Goal: Use online tool/utility: Utilize a website feature to perform a specific function

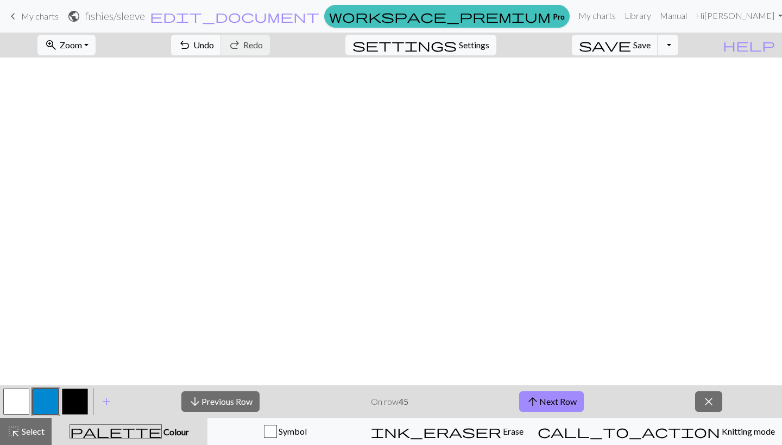
scroll to position [398, 355]
click at [199, 430] on div "palette Colour Colour" at bounding box center [129, 431] width 143 height 14
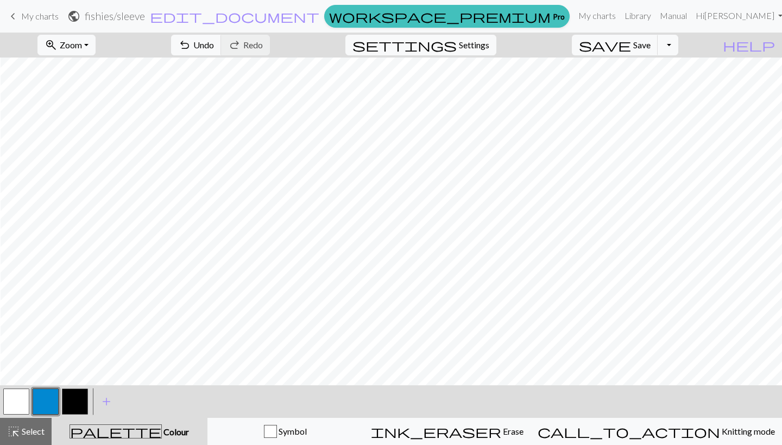
scroll to position [278, 418]
click at [20, 398] on button "button" at bounding box center [16, 402] width 26 height 26
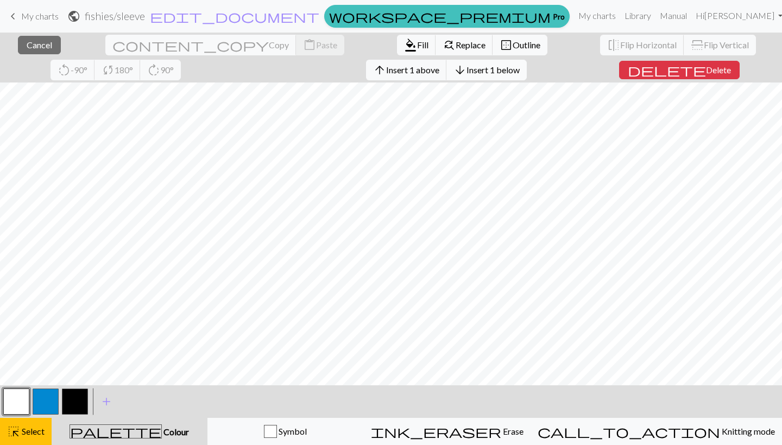
click at [446, 75] on button "arrow_downward Insert 1 below" at bounding box center [486, 70] width 80 height 21
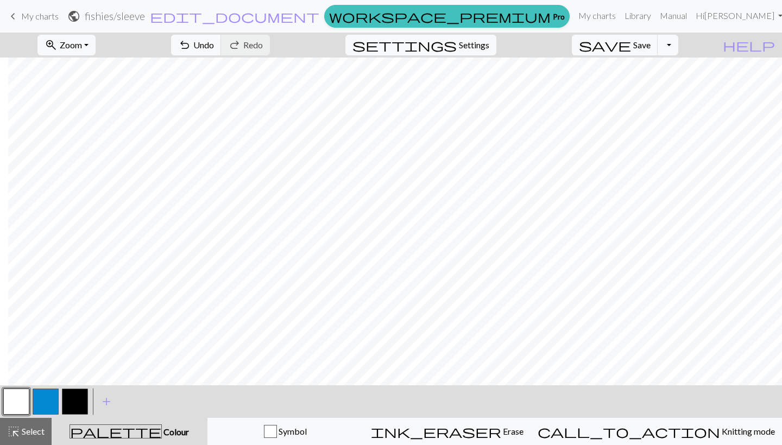
scroll to position [276, 414]
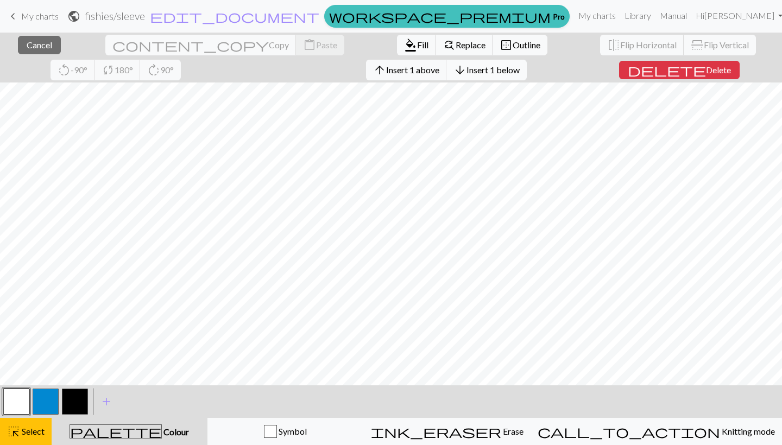
click at [466, 70] on span "Insert 1 below" at bounding box center [492, 70] width 53 height 10
click at [386, 72] on span "Insert 1 above" at bounding box center [412, 70] width 53 height 10
click at [386, 70] on span "Insert 1 above" at bounding box center [412, 70] width 53 height 10
click at [466, 67] on span "Insert 1 below" at bounding box center [492, 70] width 53 height 10
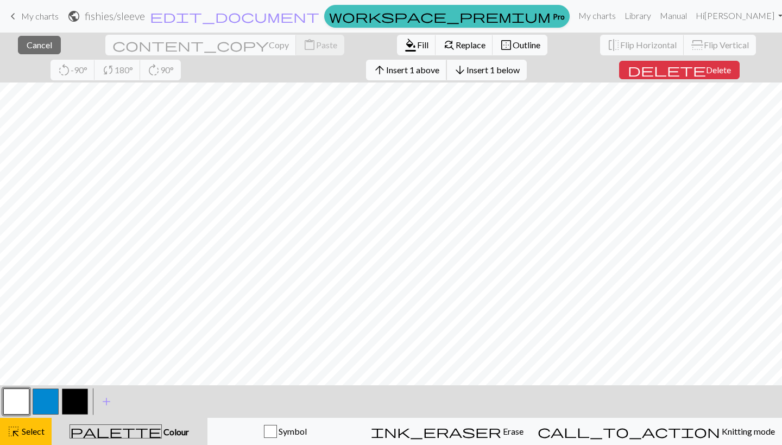
click at [366, 75] on button "arrow_upward Insert 1 above" at bounding box center [406, 70] width 81 height 21
click at [41, 41] on span "Cancel" at bounding box center [40, 45] width 26 height 10
click at [366, 64] on button "arrow_upward Insert 1 above" at bounding box center [406, 70] width 81 height 21
click at [466, 68] on span "Insert 1 below" at bounding box center [492, 70] width 53 height 10
click at [466, 72] on span "Insert 1 below" at bounding box center [492, 70] width 53 height 10
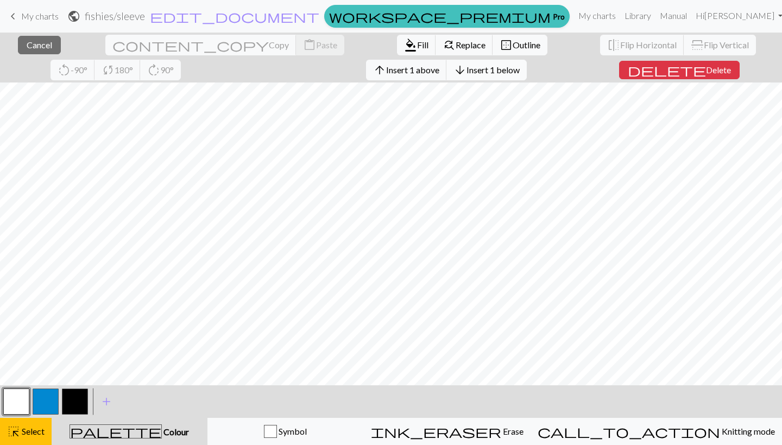
click at [446, 63] on button "arrow_downward Insert 1 below" at bounding box center [486, 70] width 80 height 21
click at [466, 72] on span "Insert 1 below" at bounding box center [492, 70] width 53 height 10
click at [466, 69] on span "Insert 1 below" at bounding box center [492, 70] width 53 height 10
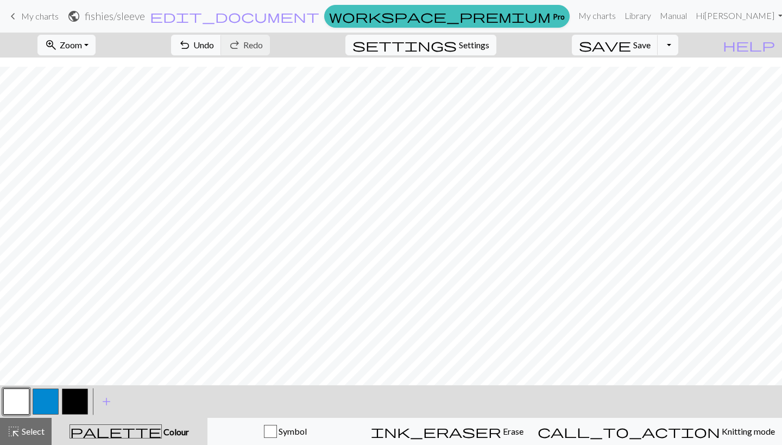
scroll to position [356, 414]
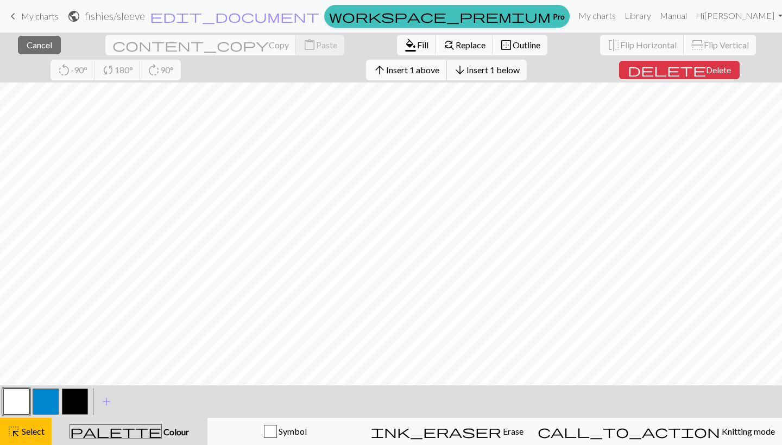
click at [386, 65] on span "Insert 1 above" at bounding box center [412, 70] width 53 height 10
click at [386, 71] on span "Insert 1 above" at bounding box center [412, 70] width 53 height 10
click at [386, 68] on span "Insert 1 above" at bounding box center [412, 70] width 53 height 10
click at [386, 67] on span "Insert 1 above" at bounding box center [412, 70] width 53 height 10
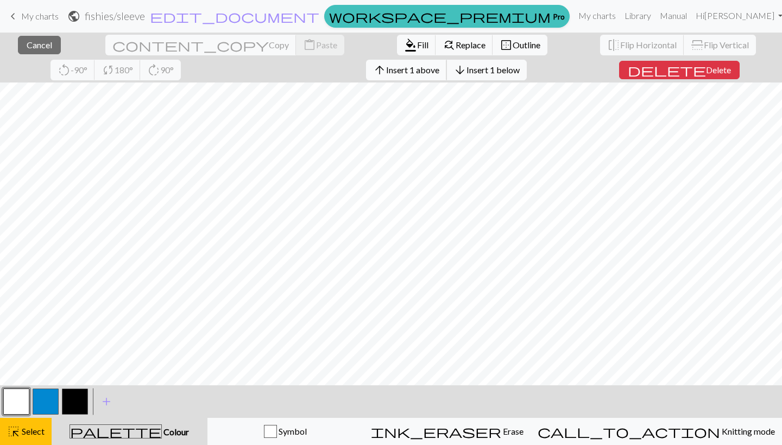
click at [386, 68] on span "Insert 1 above" at bounding box center [412, 70] width 53 height 10
click at [386, 71] on span "Insert 1 above" at bounding box center [412, 70] width 53 height 10
click at [386, 65] on span "Insert 1 above" at bounding box center [412, 70] width 53 height 10
click at [386, 67] on span "Insert 1 above" at bounding box center [412, 70] width 53 height 10
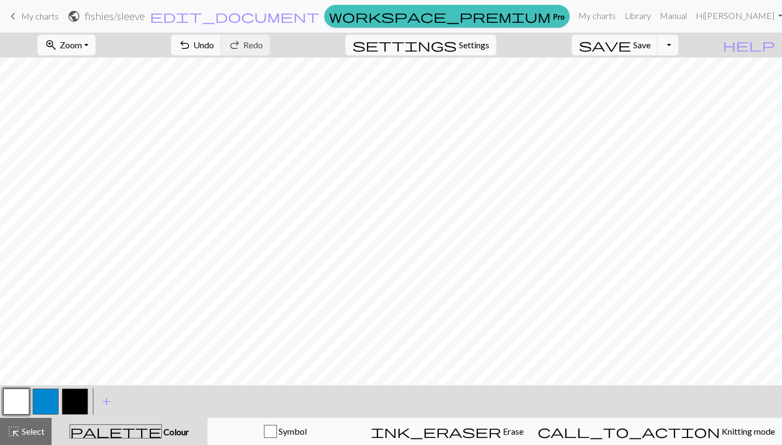
scroll to position [466, 414]
click at [47, 401] on button "button" at bounding box center [46, 402] width 26 height 26
click at [81, 401] on button "button" at bounding box center [75, 402] width 26 height 26
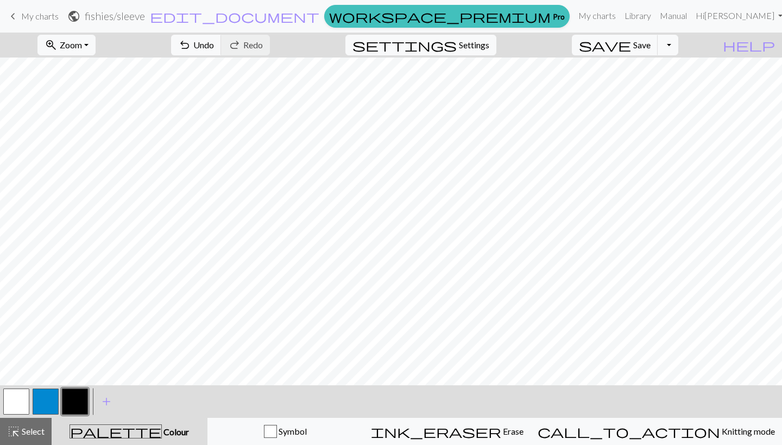
click at [52, 396] on button "button" at bounding box center [46, 402] width 26 height 26
click at [214, 41] on span "Undo" at bounding box center [203, 45] width 21 height 10
click at [214, 43] on span "Undo" at bounding box center [203, 45] width 21 height 10
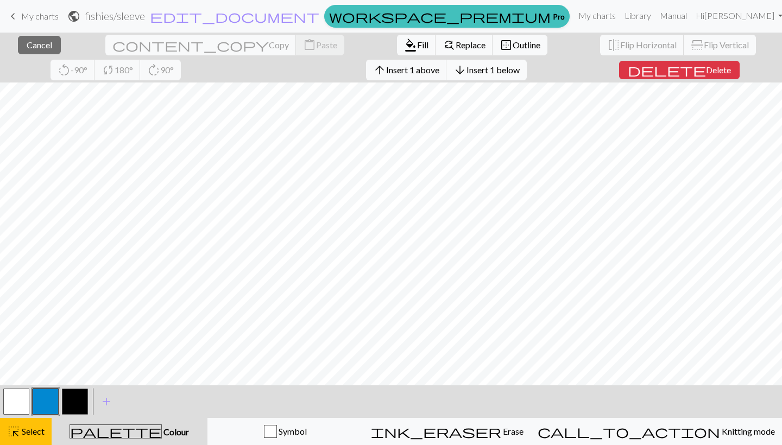
click at [466, 68] on span "Insert 1 below" at bounding box center [492, 70] width 53 height 10
click at [446, 60] on button "arrow_downward Insert 1 below" at bounding box center [486, 70] width 80 height 21
click at [386, 69] on span "Insert 1 above" at bounding box center [412, 70] width 53 height 10
click at [386, 65] on span "Insert 1 above" at bounding box center [412, 70] width 53 height 10
click at [386, 71] on span "Insert 1 above" at bounding box center [412, 70] width 53 height 10
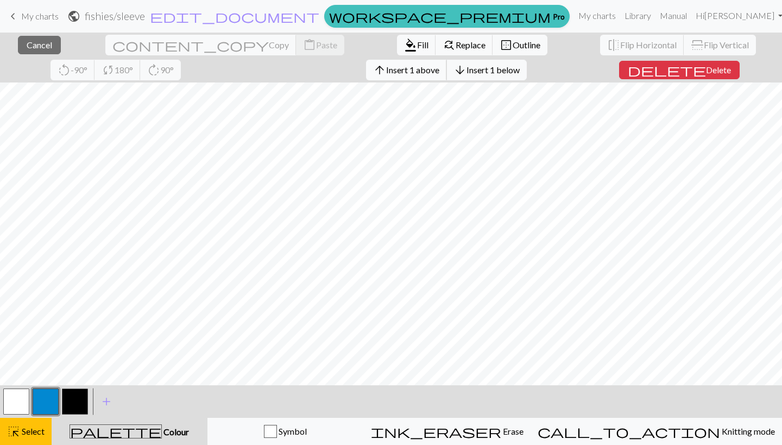
click at [386, 69] on span "Insert 1 above" at bounding box center [412, 70] width 53 height 10
click at [386, 68] on span "Insert 1 above" at bounding box center [412, 70] width 53 height 10
click at [386, 71] on span "Insert 1 above" at bounding box center [412, 70] width 53 height 10
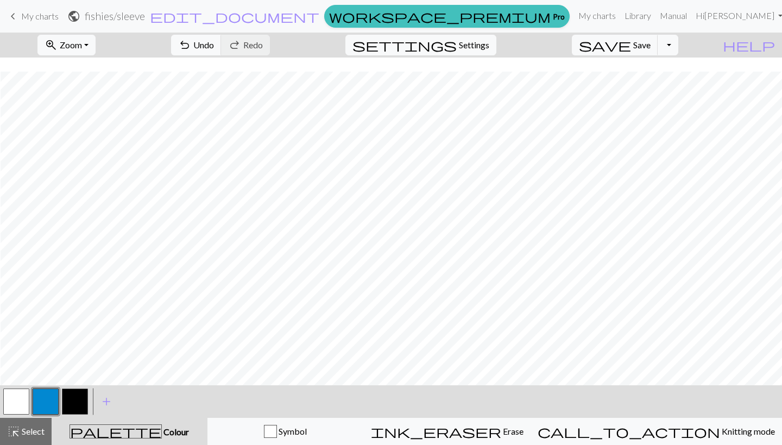
scroll to position [386, 418]
click at [77, 400] on button "button" at bounding box center [75, 402] width 26 height 26
click at [47, 402] on button "button" at bounding box center [46, 402] width 26 height 26
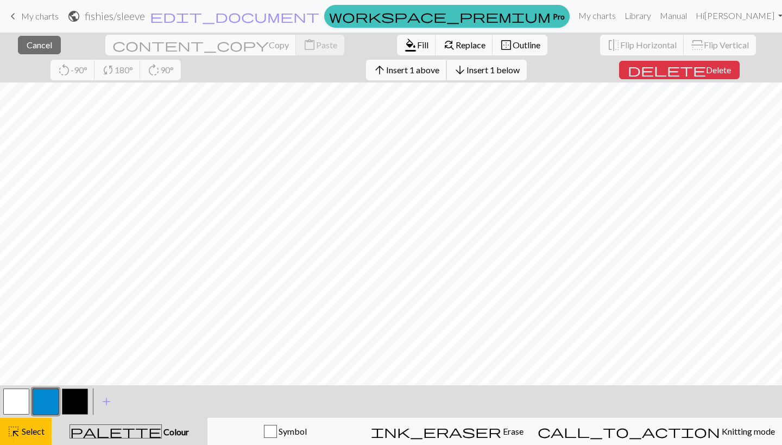
click at [386, 67] on span "Insert 1 above" at bounding box center [412, 70] width 53 height 10
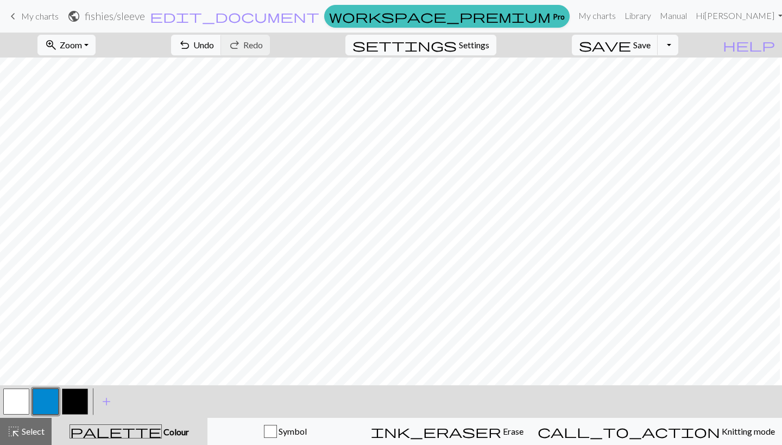
scroll to position [386, 192]
